Goal: Task Accomplishment & Management: Use online tool/utility

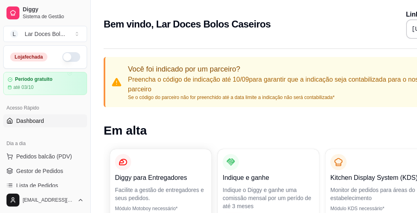
click at [192, 76] on p "Preencha o código de indicação até 10/09 para garantir que a indicação seja con…" at bounding box center [282, 84] width 308 height 19
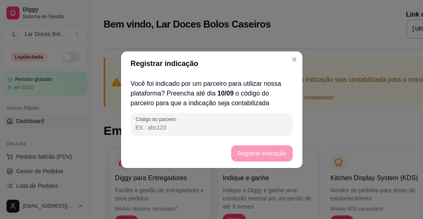
click at [197, 127] on input "Código do parceiro" at bounding box center [211, 127] width 152 height 8
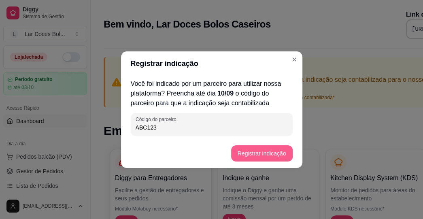
click at [246, 157] on button "Registrar indicação" at bounding box center [261, 153] width 61 height 16
click at [176, 127] on input "ABC123" at bounding box center [211, 127] width 152 height 8
type input "A"
click at [258, 149] on footer "Registrar indicação" at bounding box center [211, 153] width 181 height 29
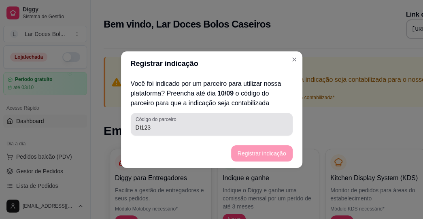
click at [188, 133] on div "Código do parceiro DI123" at bounding box center [212, 124] width 162 height 23
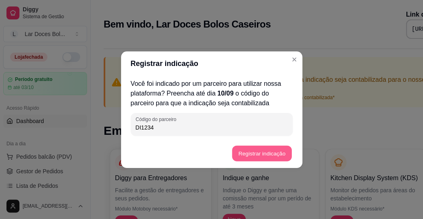
click at [248, 147] on button "Registrar indicação" at bounding box center [261, 153] width 59 height 16
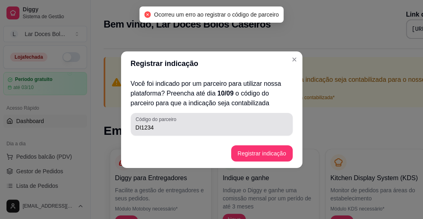
click at [188, 132] on div "Código do parceiro DI1234" at bounding box center [212, 124] width 162 height 23
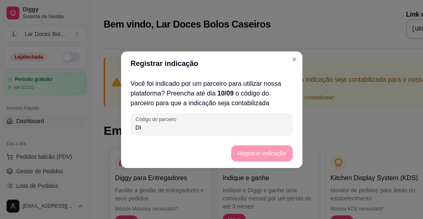
type input "D"
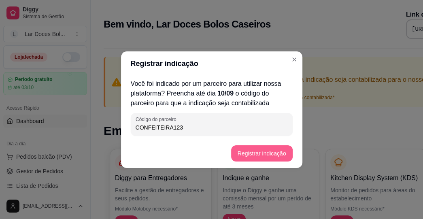
click at [247, 150] on button "Registrar indicação" at bounding box center [261, 153] width 61 height 16
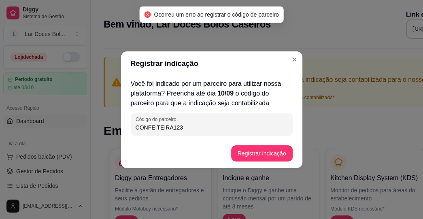
click at [213, 125] on input "CONFEITEIRA123" at bounding box center [211, 127] width 152 height 8
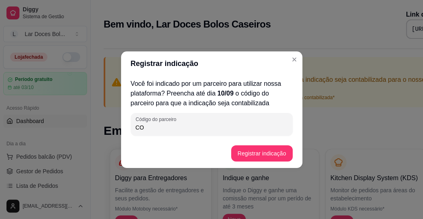
type input "C"
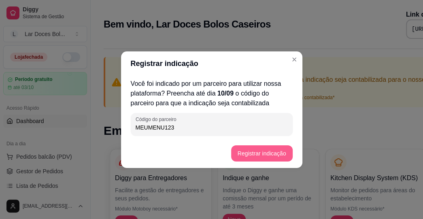
type input "MEUMENU123"
click at [256, 154] on button "Registrar indicação" at bounding box center [261, 153] width 59 height 16
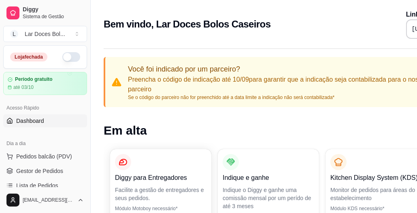
click at [83, 144] on div "Dia a dia Pedidos balcão (PDV) Gestor de Pedidos Lista de Pedidos Salão / Mesas…" at bounding box center [45, 186] width 90 height 105
click at [42, 186] on span "Lista de Pedidos" at bounding box center [37, 186] width 42 height 8
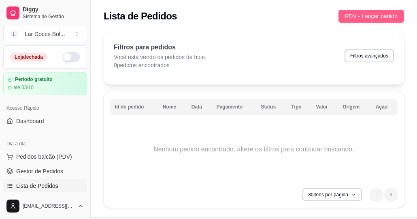
click at [381, 17] on span "PDV - Lançar pedido" at bounding box center [371, 16] width 53 height 9
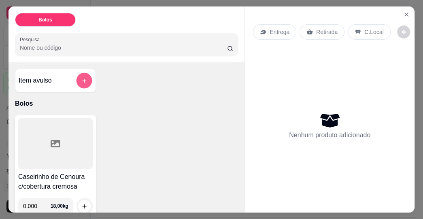
click at [88, 76] on button "add-separate-item" at bounding box center [84, 81] width 16 height 16
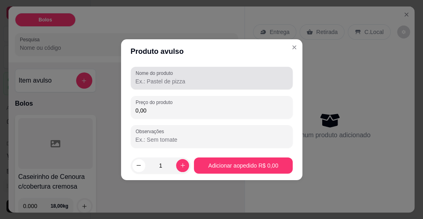
click at [202, 82] on input "Nome do produto" at bounding box center [211, 81] width 152 height 8
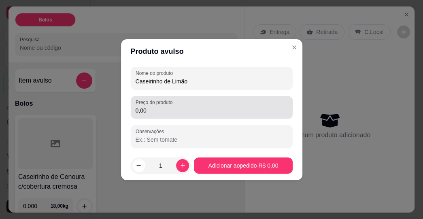
type input "Caseirinho de Limão"
click at [159, 113] on input "0,00" at bounding box center [211, 110] width 152 height 8
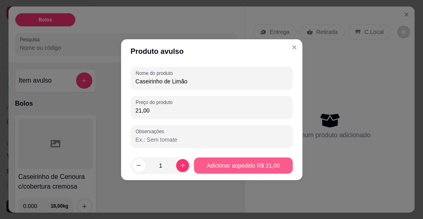
type input "21,00"
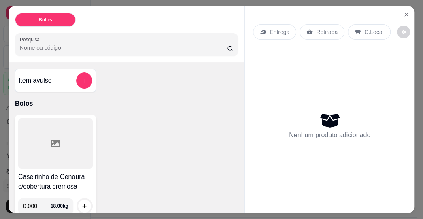
click at [53, 142] on icon at bounding box center [56, 144] width 10 height 10
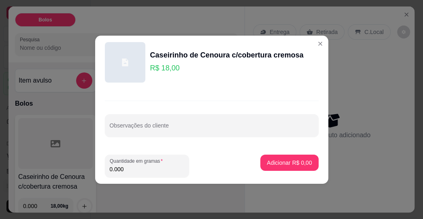
click at [128, 61] on icon at bounding box center [125, 62] width 9 height 9
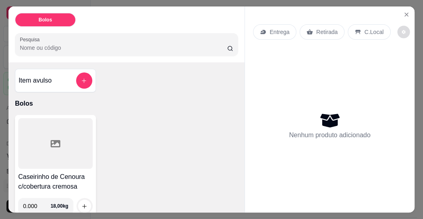
click at [401, 30] on icon "decrease-product-quantity" at bounding box center [403, 32] width 5 height 5
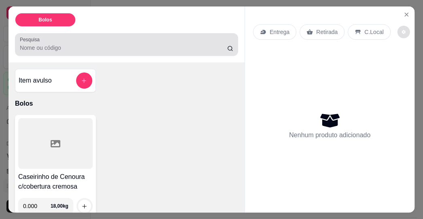
click at [108, 36] on div at bounding box center [126, 44] width 213 height 16
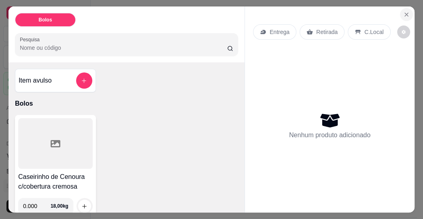
click at [403, 11] on icon "Close" at bounding box center [406, 14] width 6 height 6
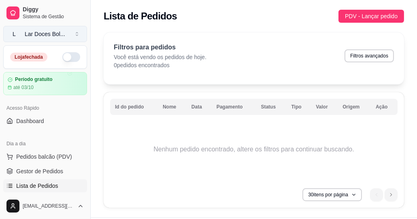
click at [77, 33] on button "L Lar Doces Bol ..." at bounding box center [45, 34] width 84 height 16
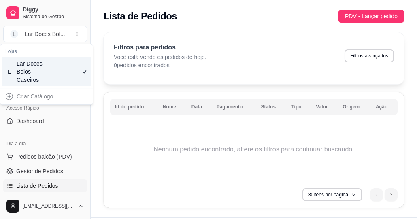
click at [40, 69] on div "Lar Doces Bolos Caseiros" at bounding box center [35, 71] width 36 height 24
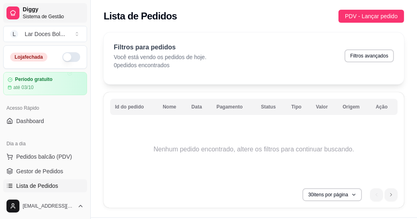
click at [11, 12] on icon at bounding box center [13, 13] width 6 height 6
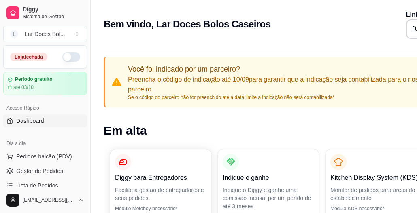
click at [87, 64] on button "Toggle Sidebar" at bounding box center [90, 106] width 6 height 213
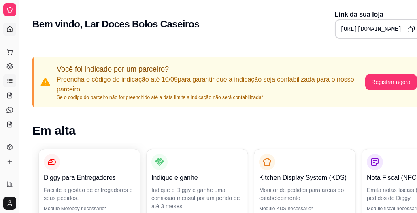
click at [12, 80] on icon at bounding box center [9, 81] width 6 height 6
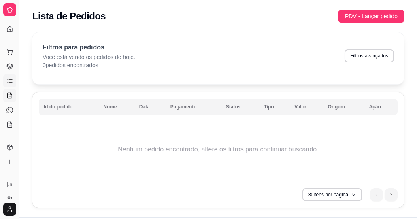
click at [8, 98] on icon at bounding box center [10, 95] width 4 height 5
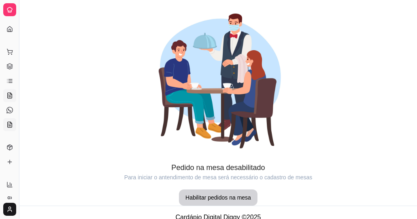
click at [8, 126] on icon at bounding box center [10, 124] width 4 height 5
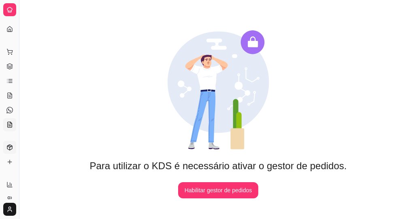
click at [6, 148] on icon at bounding box center [9, 147] width 6 height 6
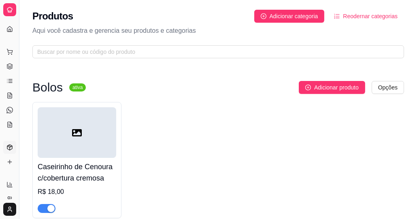
click at [73, 135] on icon at bounding box center [77, 132] width 10 height 7
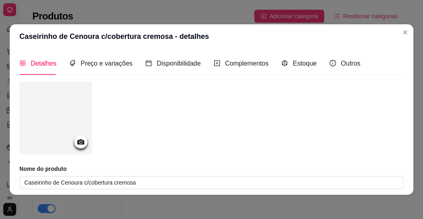
click at [80, 143] on icon at bounding box center [80, 141] width 9 height 9
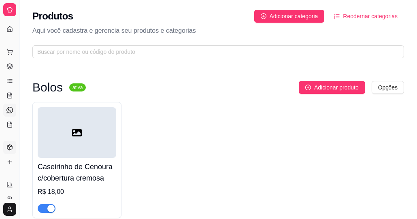
click at [8, 109] on icon at bounding box center [9, 110] width 6 height 6
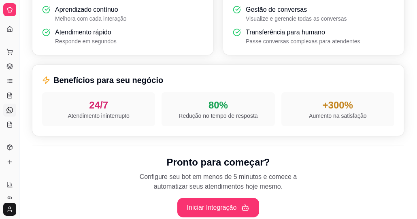
scroll to position [343, 0]
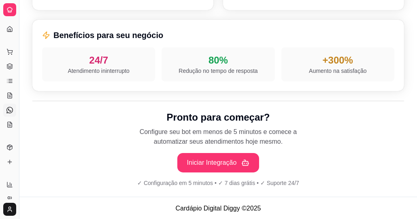
click at [10, 33] on div "Dia a dia" at bounding box center [9, 38] width 13 height 13
click at [8, 27] on icon at bounding box center [9, 28] width 5 height 5
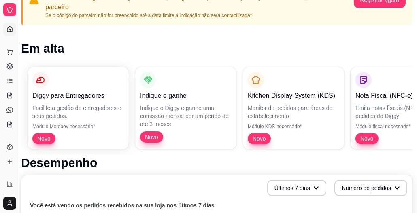
scroll to position [82, 19]
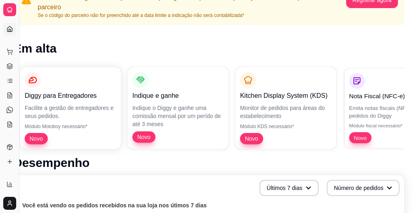
click at [364, 135] on span "Novo" at bounding box center [359, 138] width 19 height 8
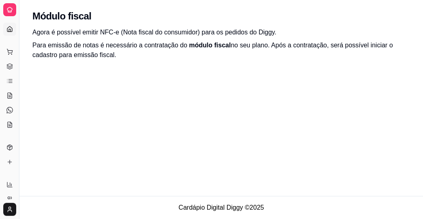
click at [7, 28] on icon at bounding box center [9, 29] width 6 height 6
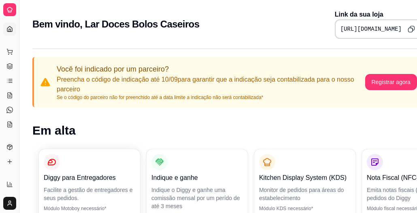
click at [11, 32] on div "Dia a dia" at bounding box center [9, 38] width 13 height 13
click at [11, 25] on link "Dashboard" at bounding box center [9, 29] width 13 height 13
click at [10, 32] on div "Dia a dia" at bounding box center [9, 38] width 13 height 13
click at [9, 28] on icon at bounding box center [9, 29] width 6 height 6
